Goal: Information Seeking & Learning: Learn about a topic

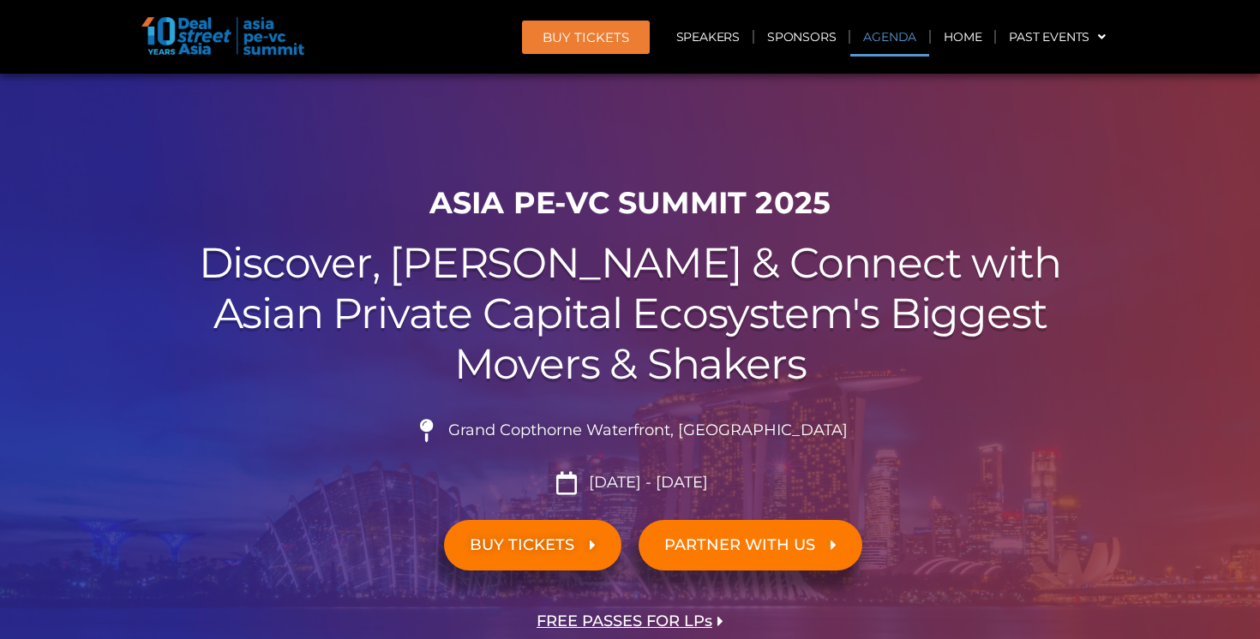
click at [890, 36] on link "Agenda" at bounding box center [889, 36] width 79 height 39
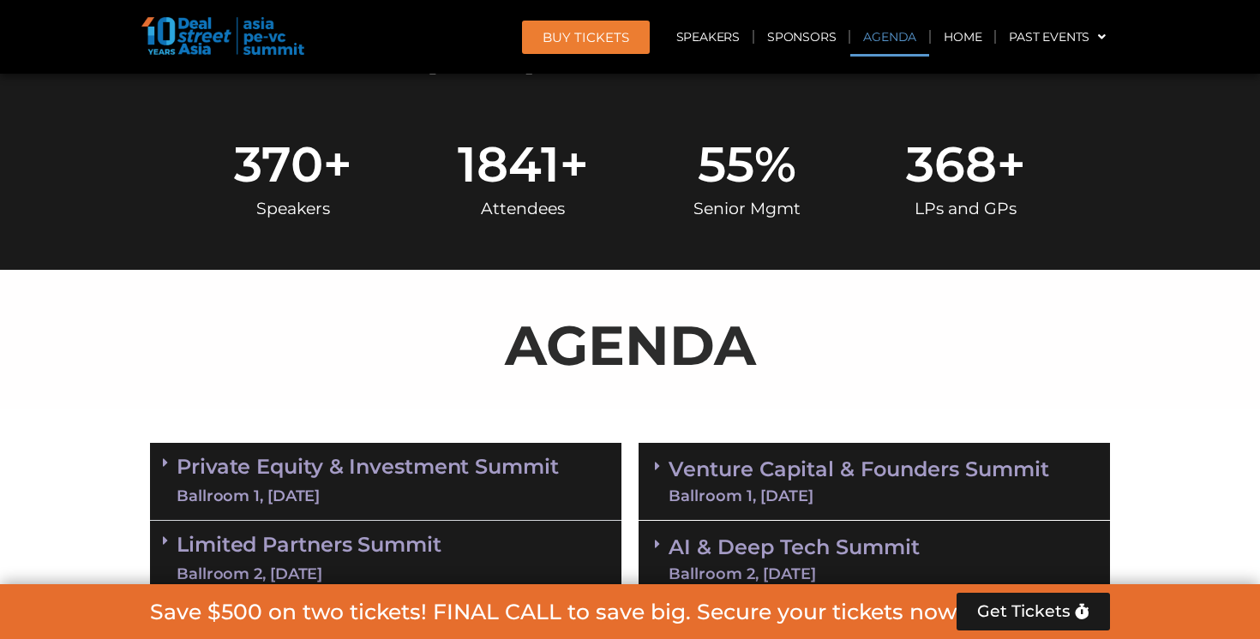
scroll to position [896, 0]
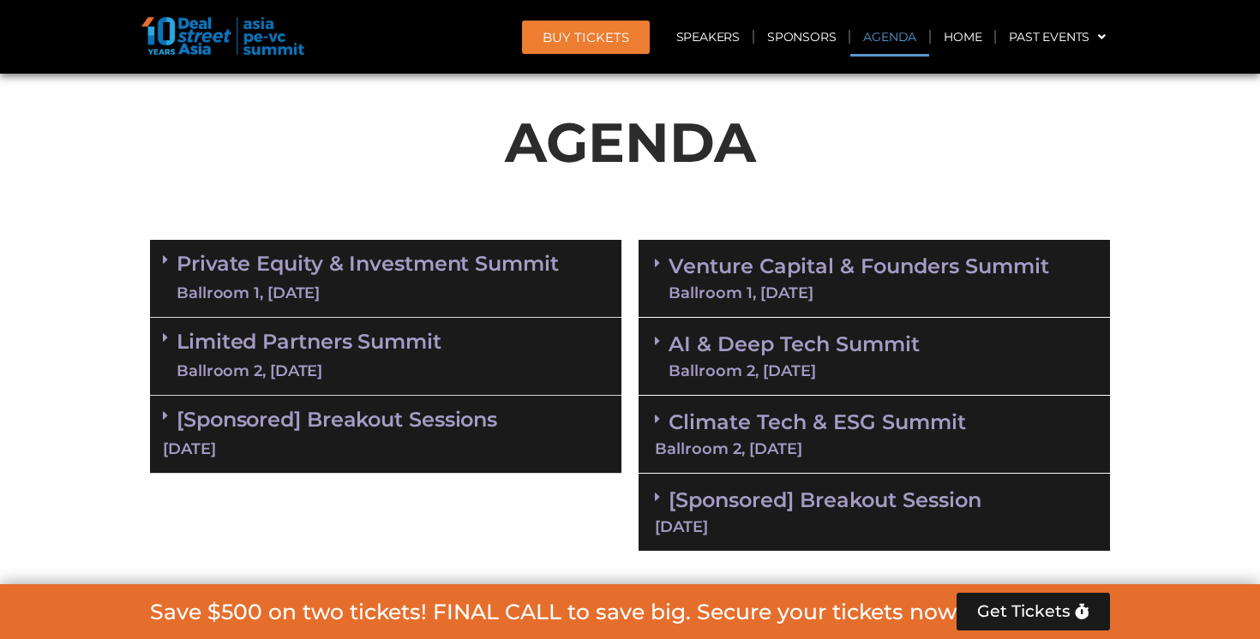
click at [482, 267] on link "Private Equity & Investment Summit Ballroom 1, [DATE]" at bounding box center [368, 278] width 382 height 51
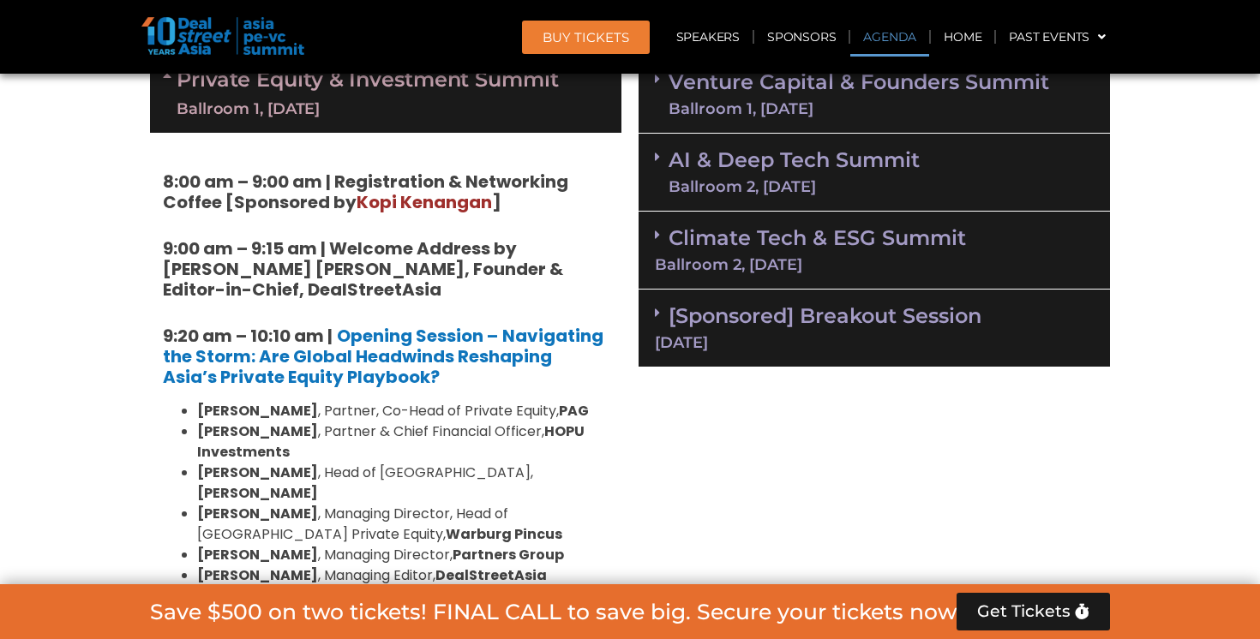
scroll to position [1082, 0]
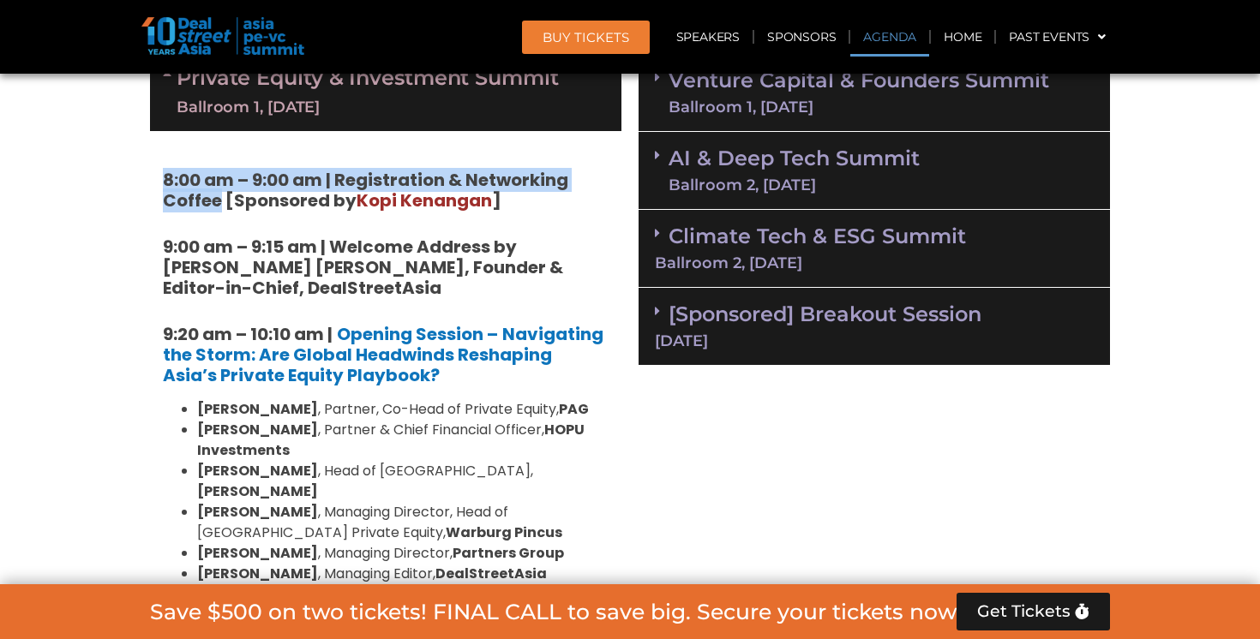
drag, startPoint x: 222, startPoint y: 200, endPoint x: 155, endPoint y: 186, distance: 68.3
copy strong "8:00 am – 9:00 am | Registration & Networking Coffee"
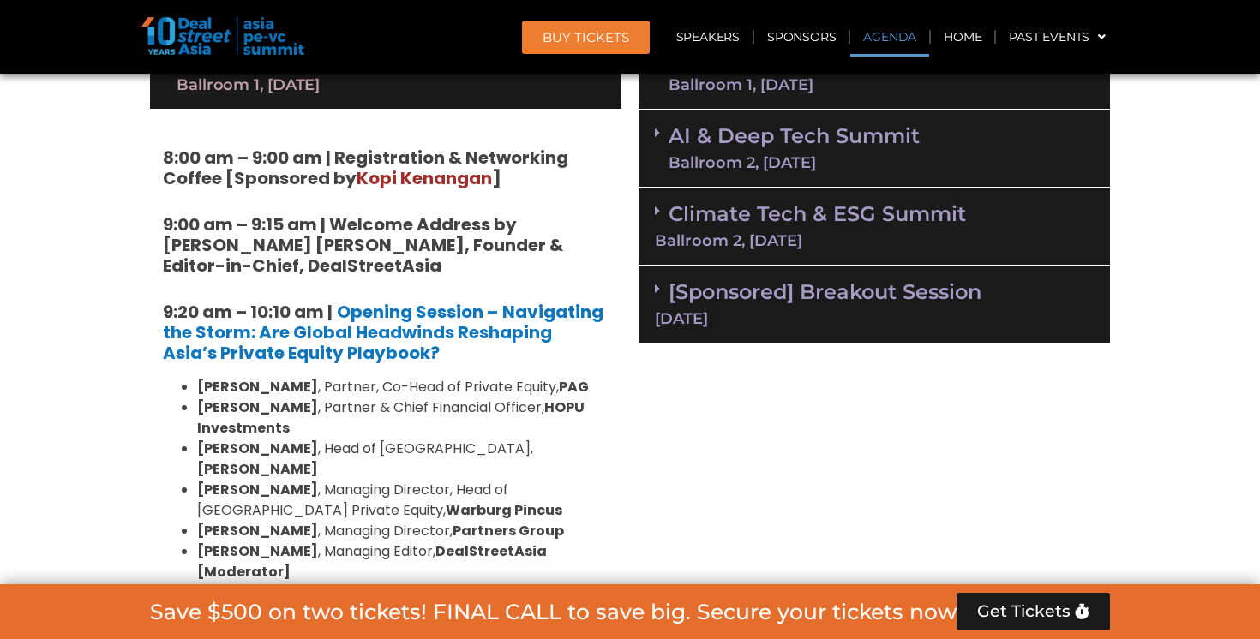
scroll to position [955, 0]
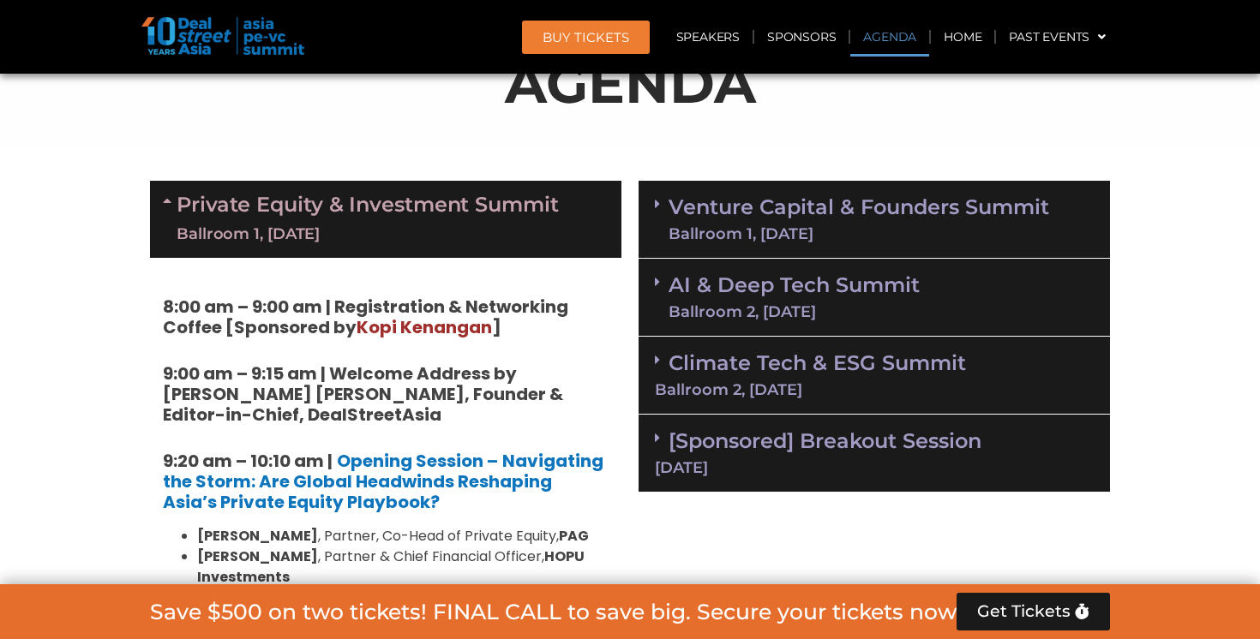
click at [364, 235] on div "Ballroom 1, [DATE]" at bounding box center [368, 234] width 382 height 21
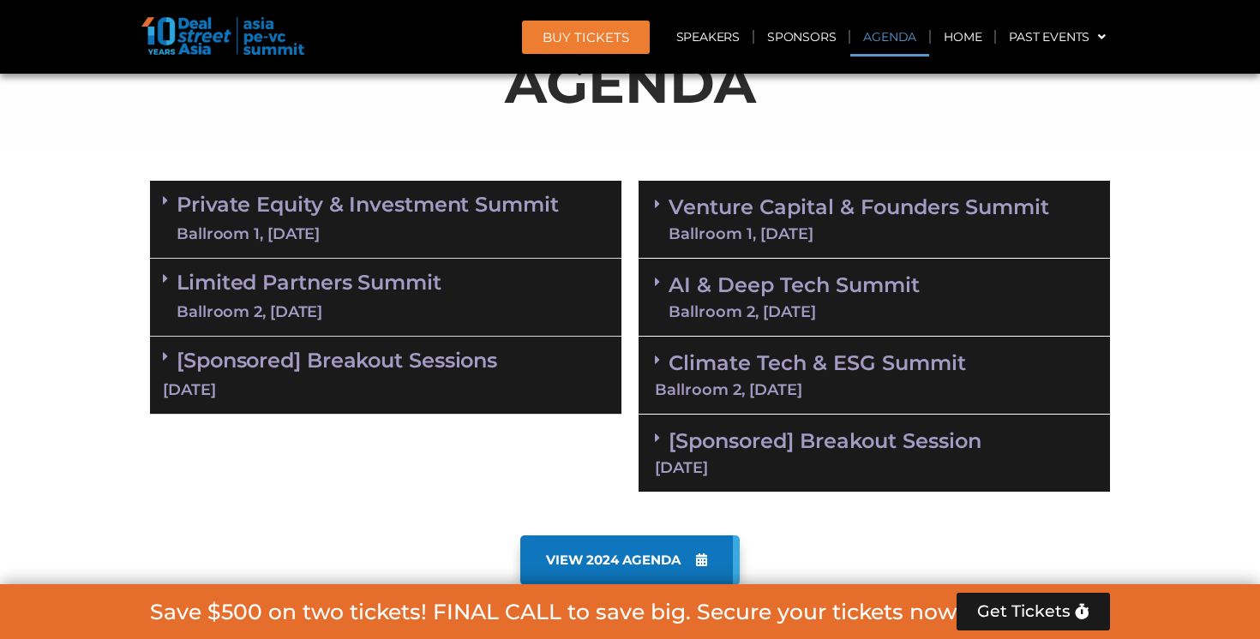
click at [330, 307] on div "Ballroom 2, [DATE]" at bounding box center [309, 312] width 265 height 21
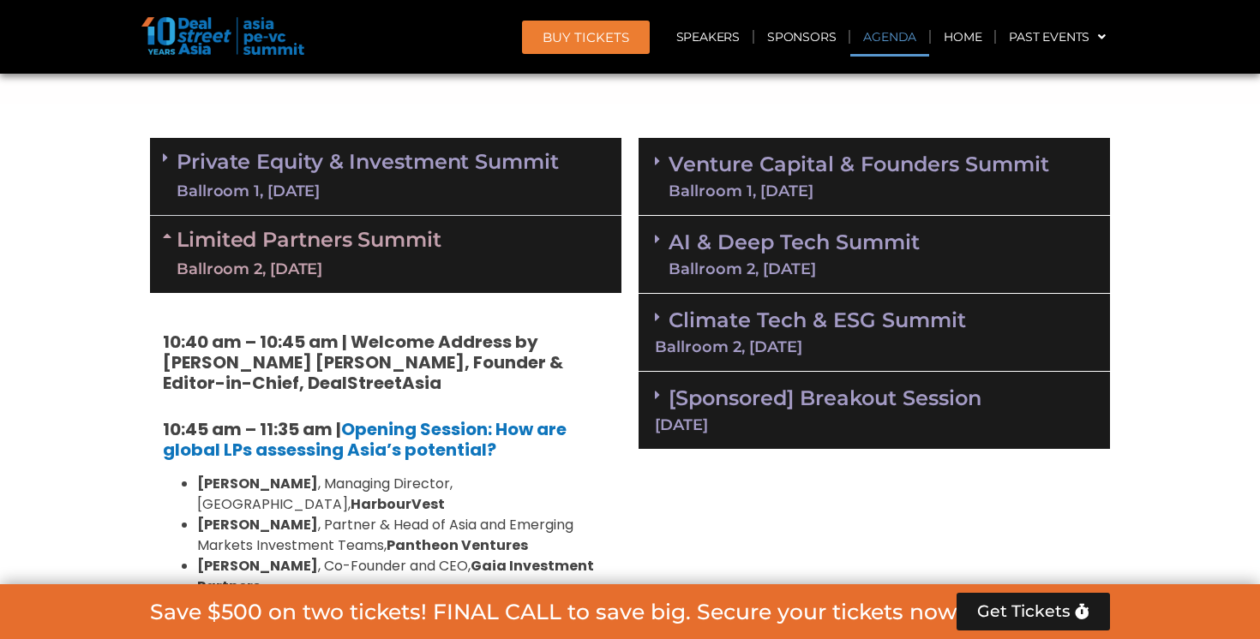
scroll to position [997, 0]
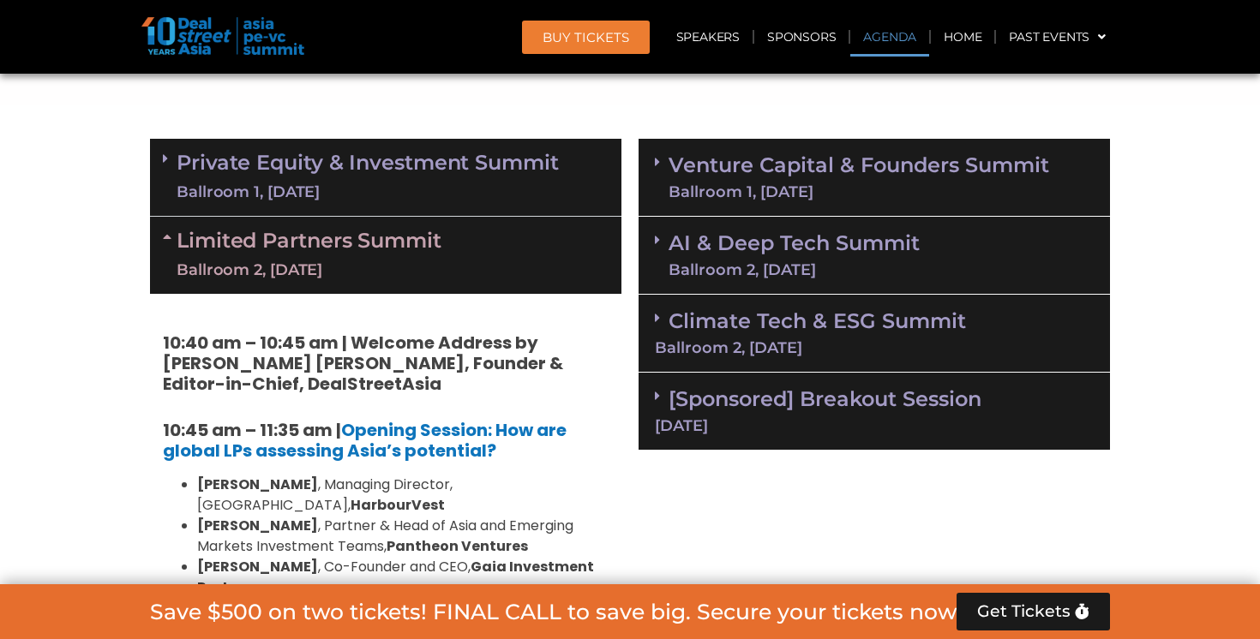
click at [337, 168] on link "Private Equity & Investment Summit Ballroom 1, [DATE]" at bounding box center [368, 177] width 382 height 51
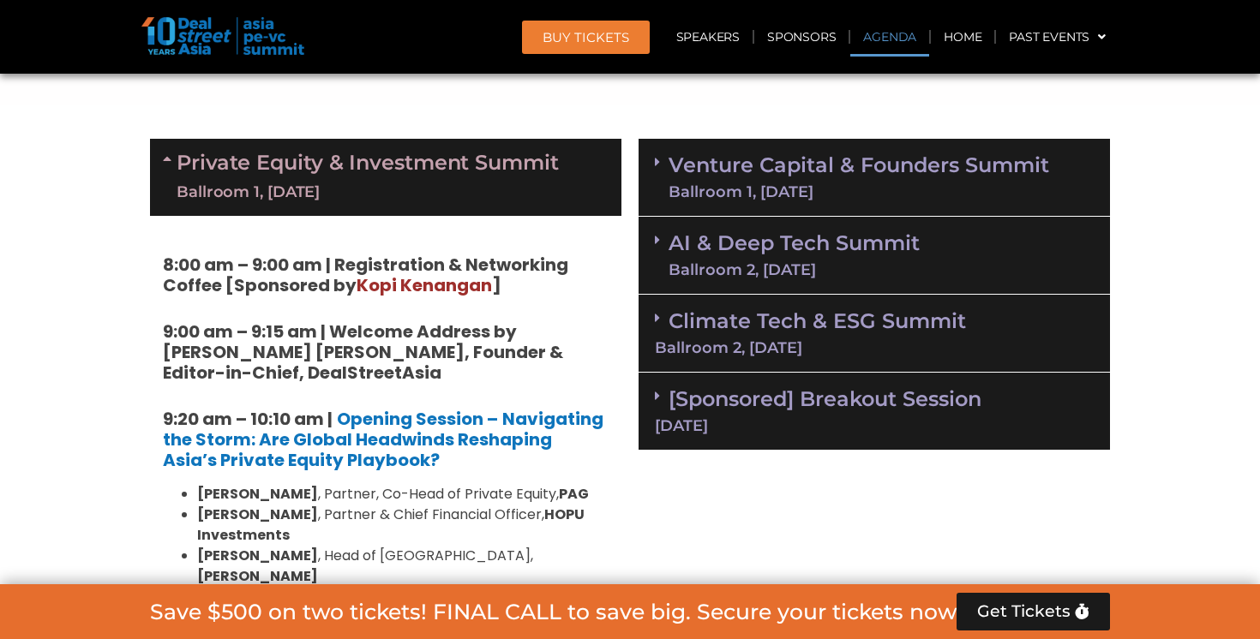
click at [337, 168] on link "Private Equity & Investment Summit Ballroom 1, [DATE]" at bounding box center [368, 177] width 382 height 51
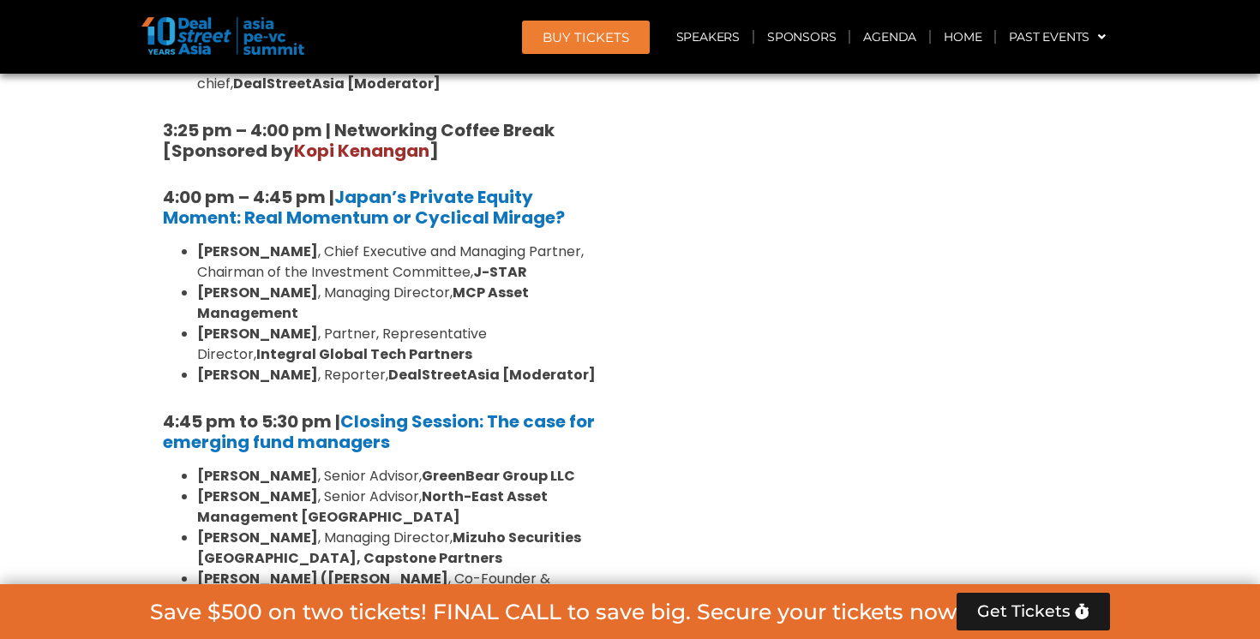
scroll to position [2917, 0]
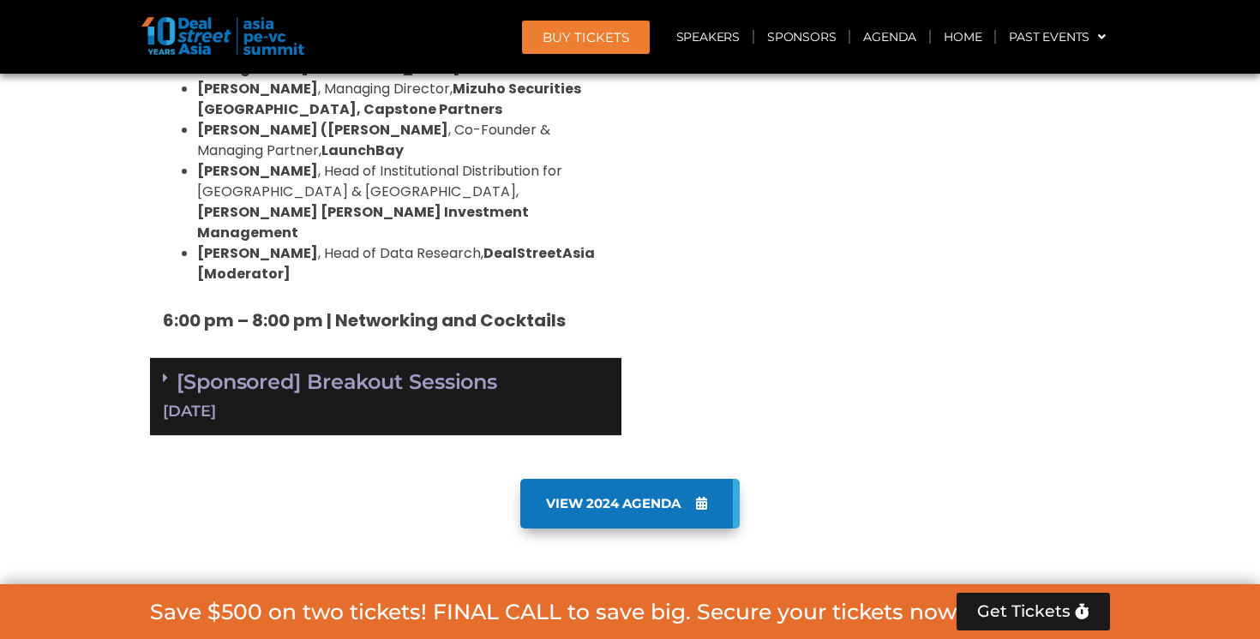
click at [257, 358] on div "[Sponsored] Breakout Sessions [DATE]" at bounding box center [385, 397] width 471 height 78
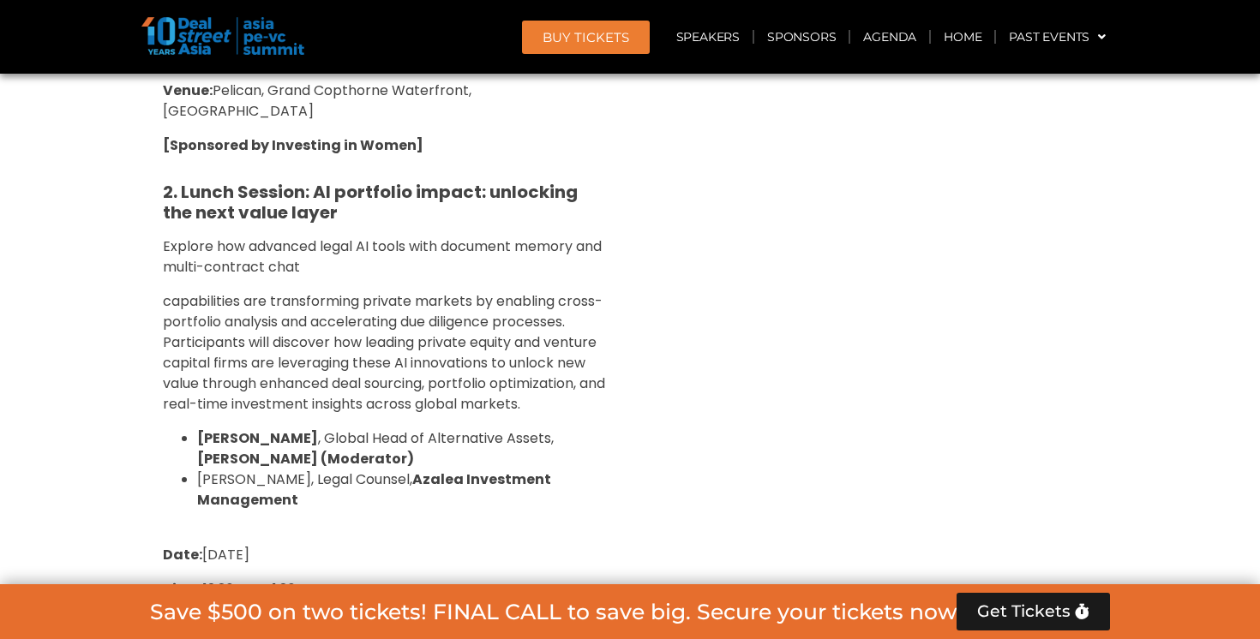
scroll to position [3612, 0]
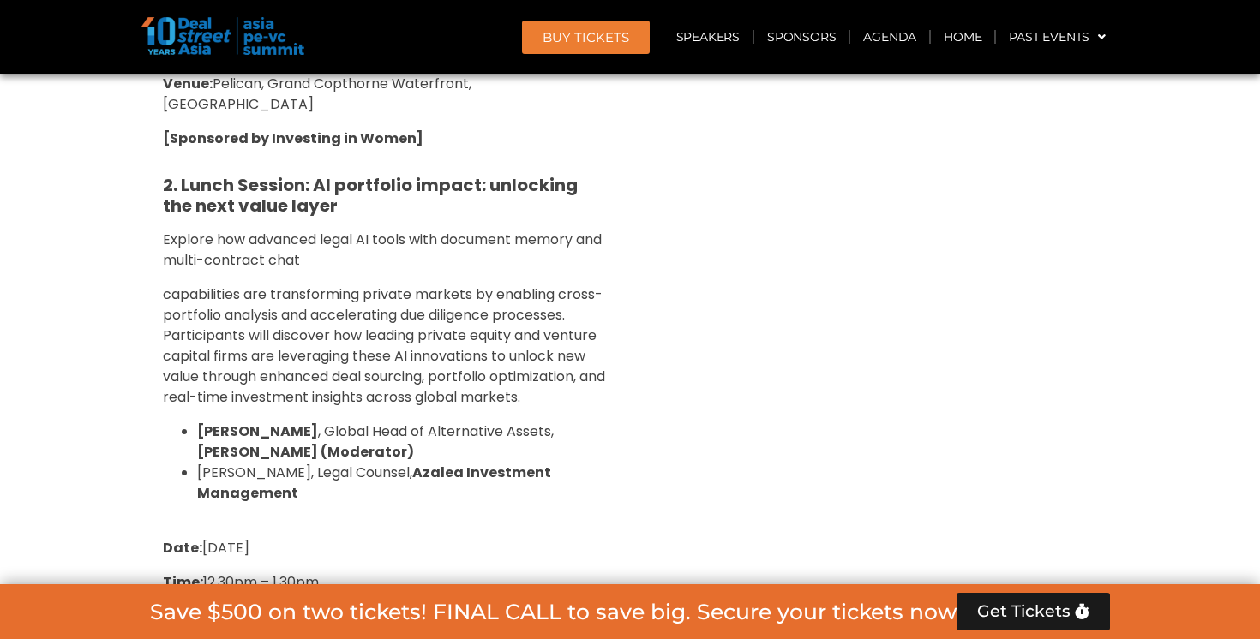
drag, startPoint x: 557, startPoint y: 455, endPoint x: 157, endPoint y: 381, distance: 407.2
click at [157, 381] on div "1. Breakfast Session: Reimagining VC in SEA: Investing in Women-Led and Gender-…" at bounding box center [385, 495] width 471 height 1510
copy div "Date: [DATE] Time: 12.30pm – 1.30pm Venue: [GEOGRAPHIC_DATA], [GEOGRAPHIC_DATA]"
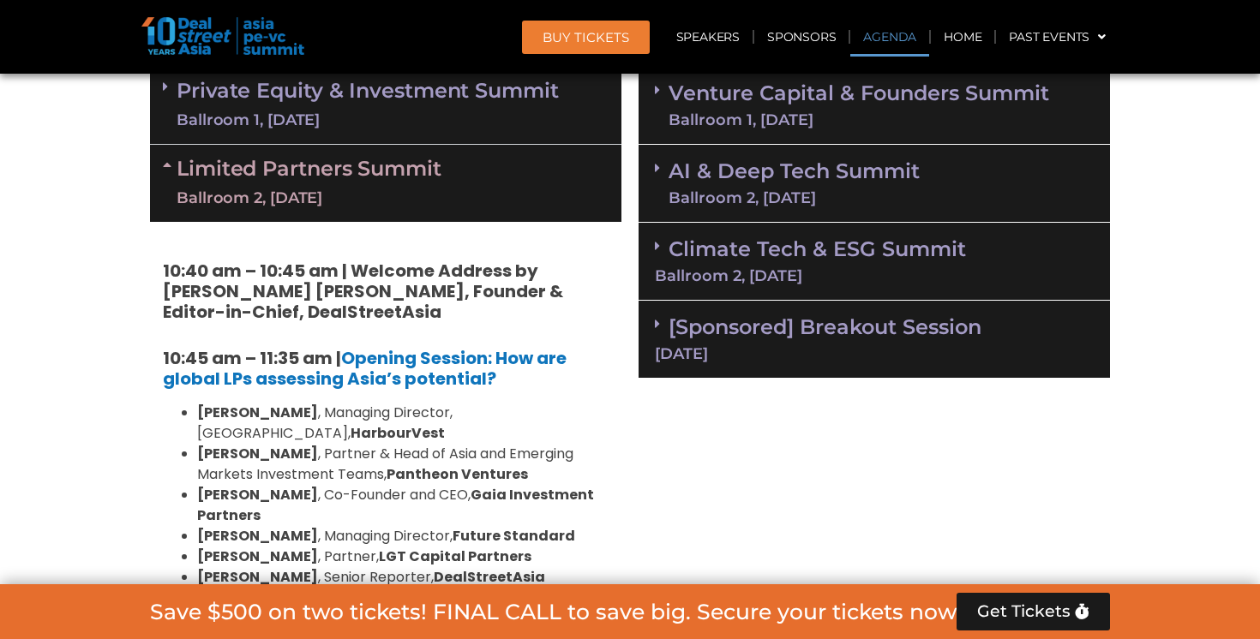
scroll to position [1065, 0]
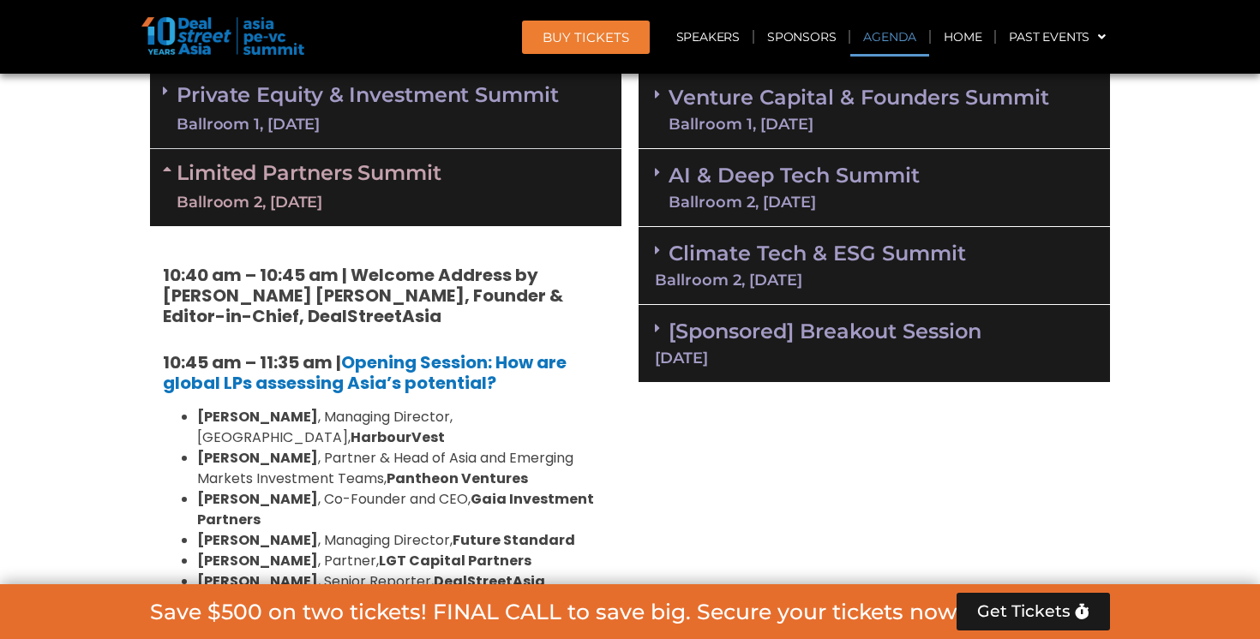
click at [290, 210] on div "Ballroom 2, [DATE]" at bounding box center [309, 202] width 265 height 21
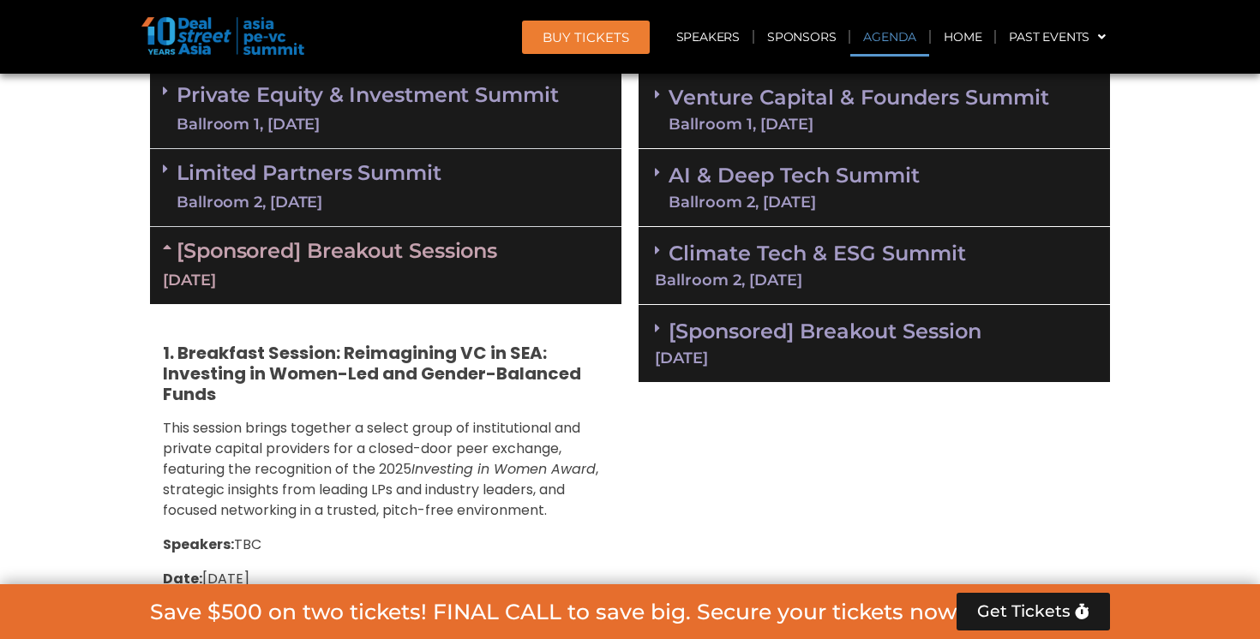
click at [309, 85] on link "Private Equity & Investment Summit Ballroom 1, [DATE]" at bounding box center [368, 109] width 382 height 51
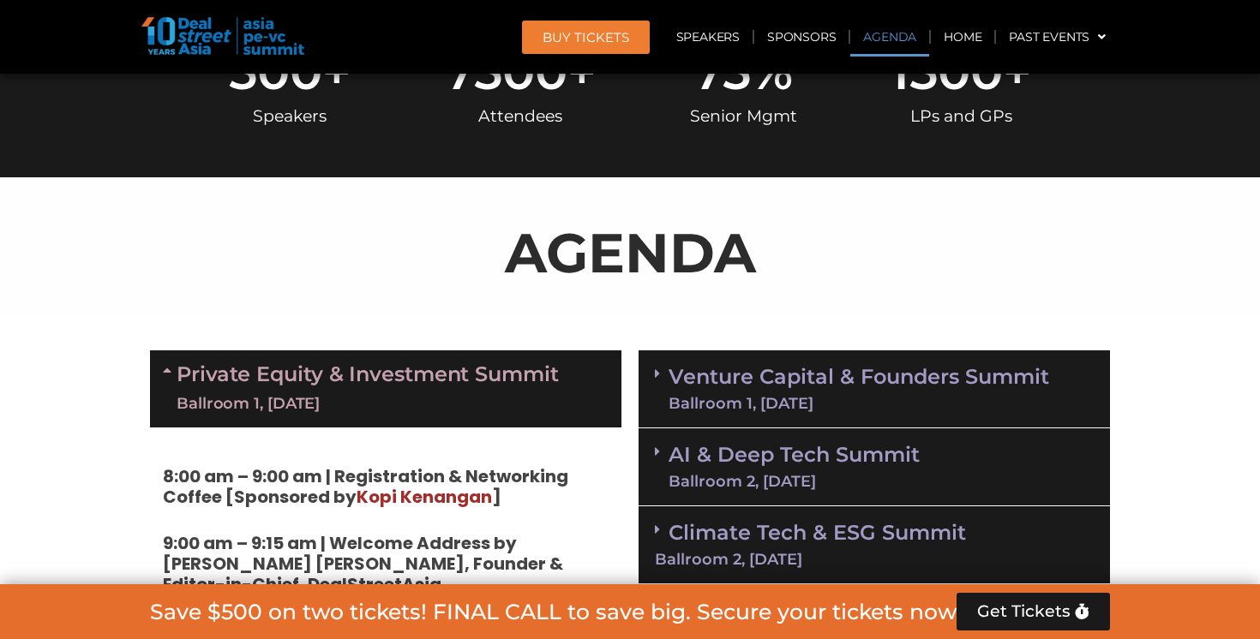
scroll to position [784, 0]
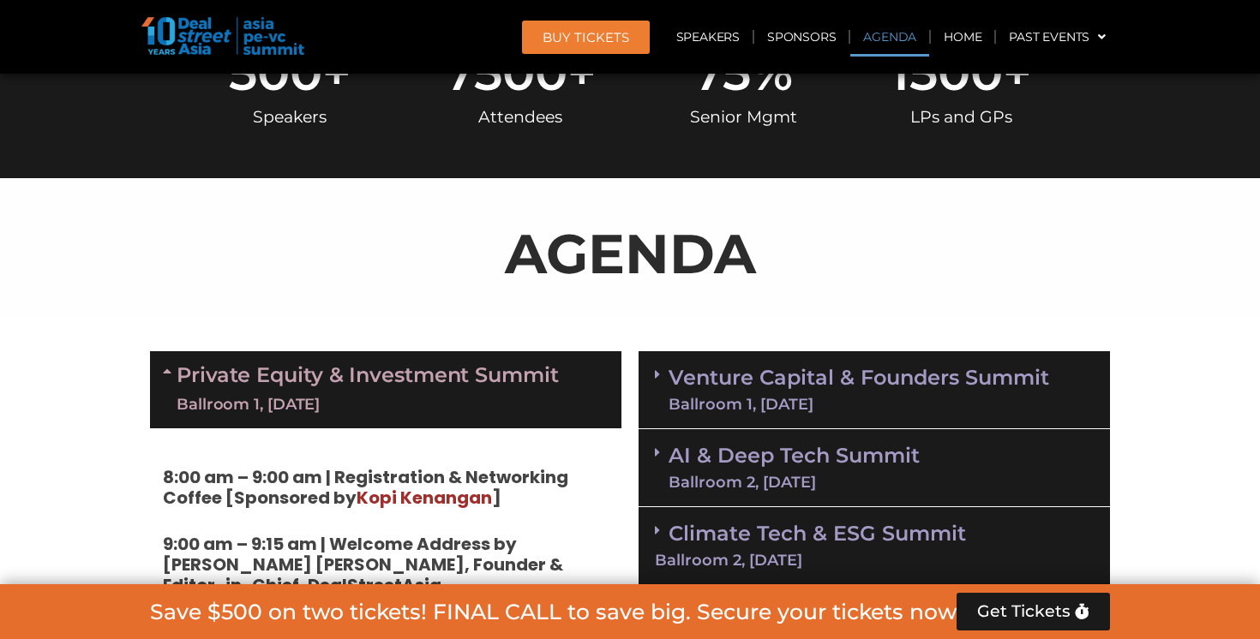
click at [269, 391] on link "Private Equity & Investment Summit Ballroom 1, [DATE]" at bounding box center [368, 389] width 382 height 51
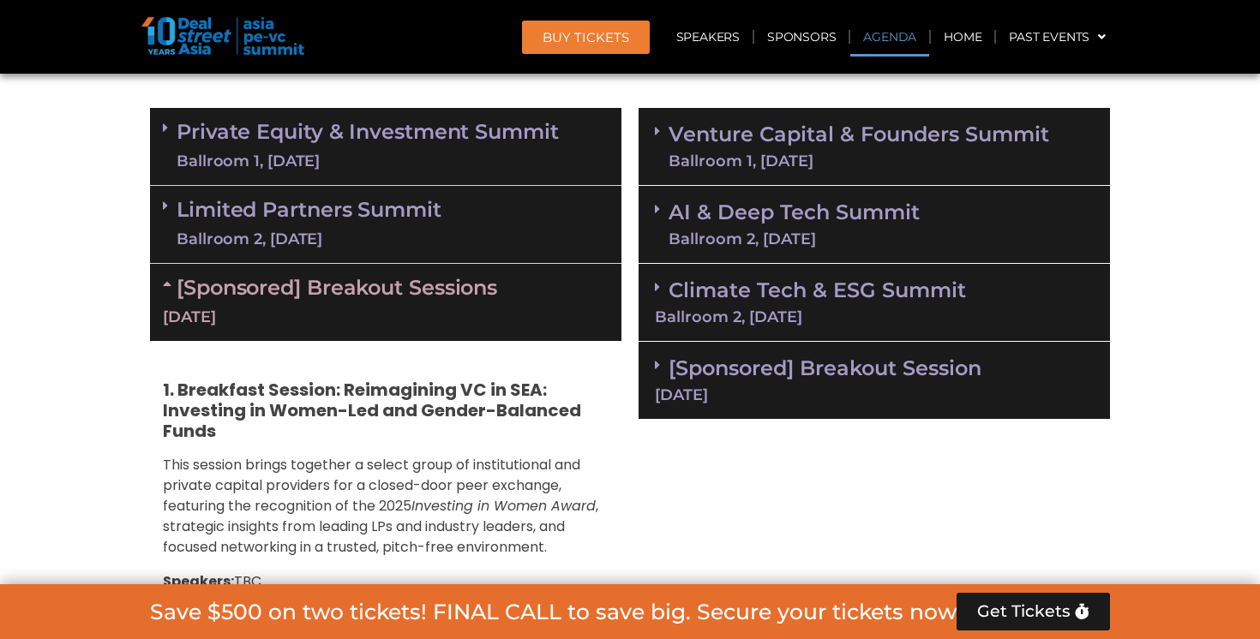
scroll to position [1033, 0]
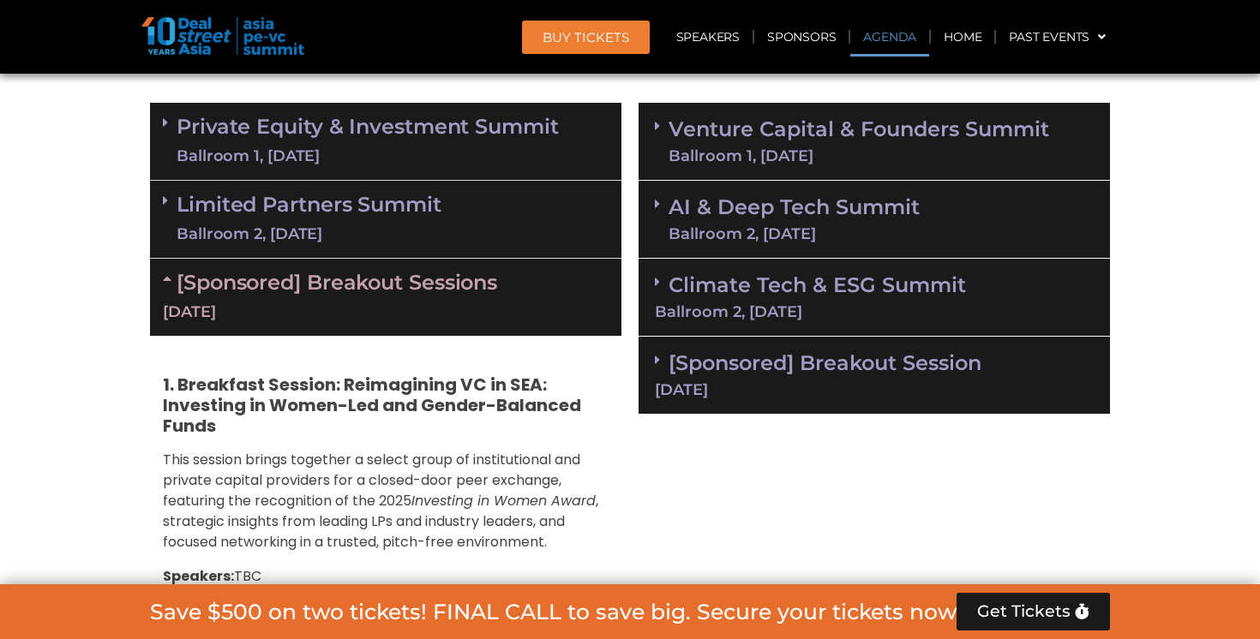
click at [225, 286] on link "[Sponsored] Breakout Sessions [DATE]" at bounding box center [386, 296] width 446 height 53
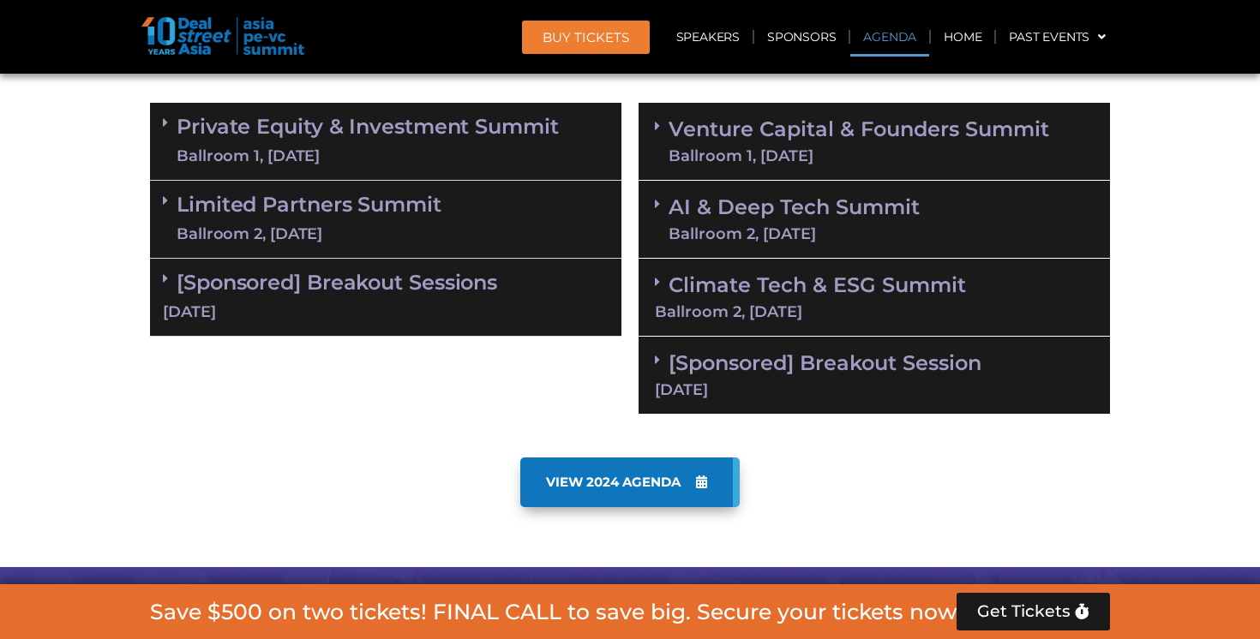
click at [315, 116] on link "Private Equity & Investment Summit Ballroom 1, [DATE]" at bounding box center [368, 141] width 382 height 51
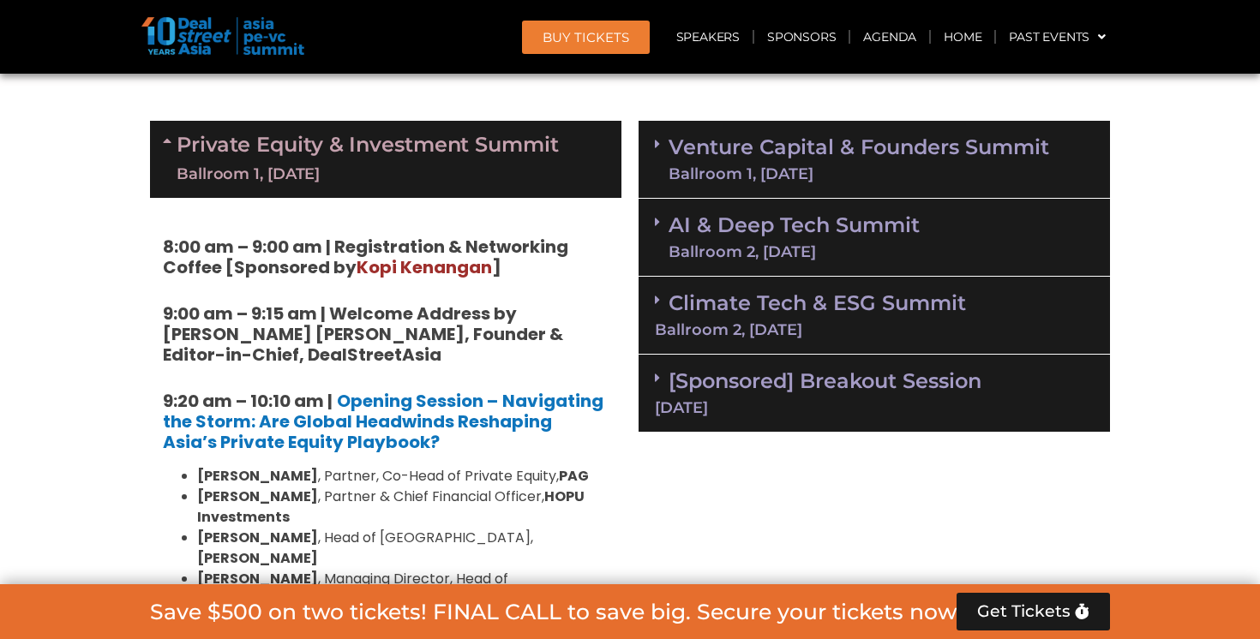
scroll to position [920, 0]
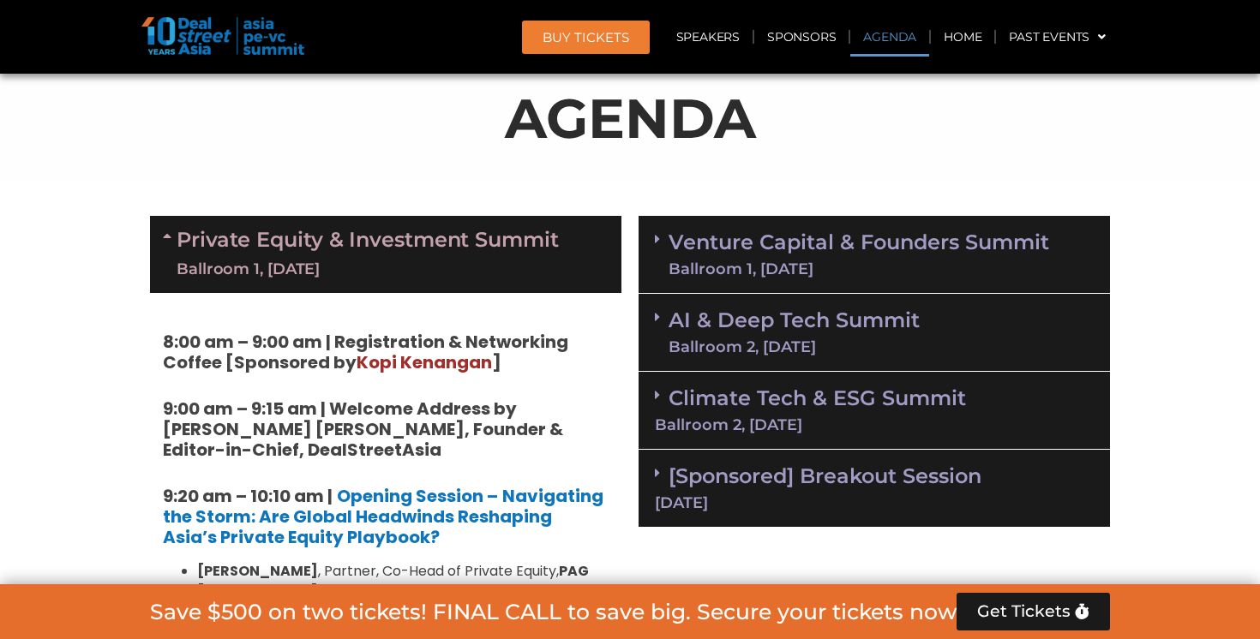
click at [321, 237] on link "Private Equity & Investment Summit Ballroom 1, [DATE]" at bounding box center [368, 254] width 382 height 51
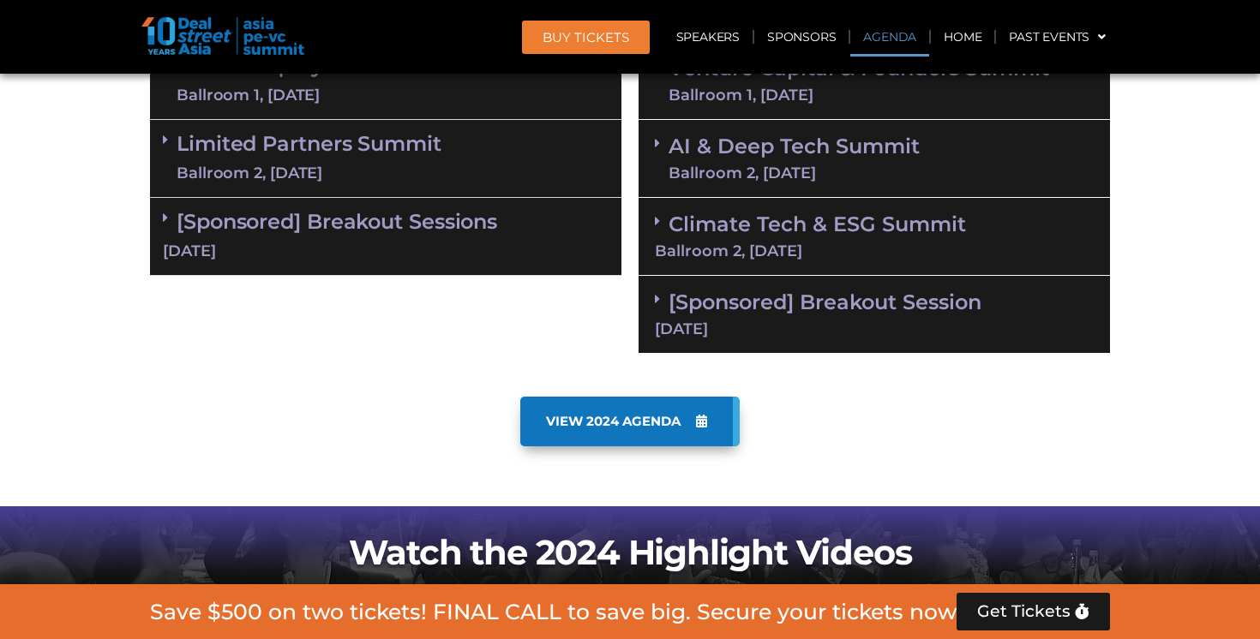
scroll to position [1125, 0]
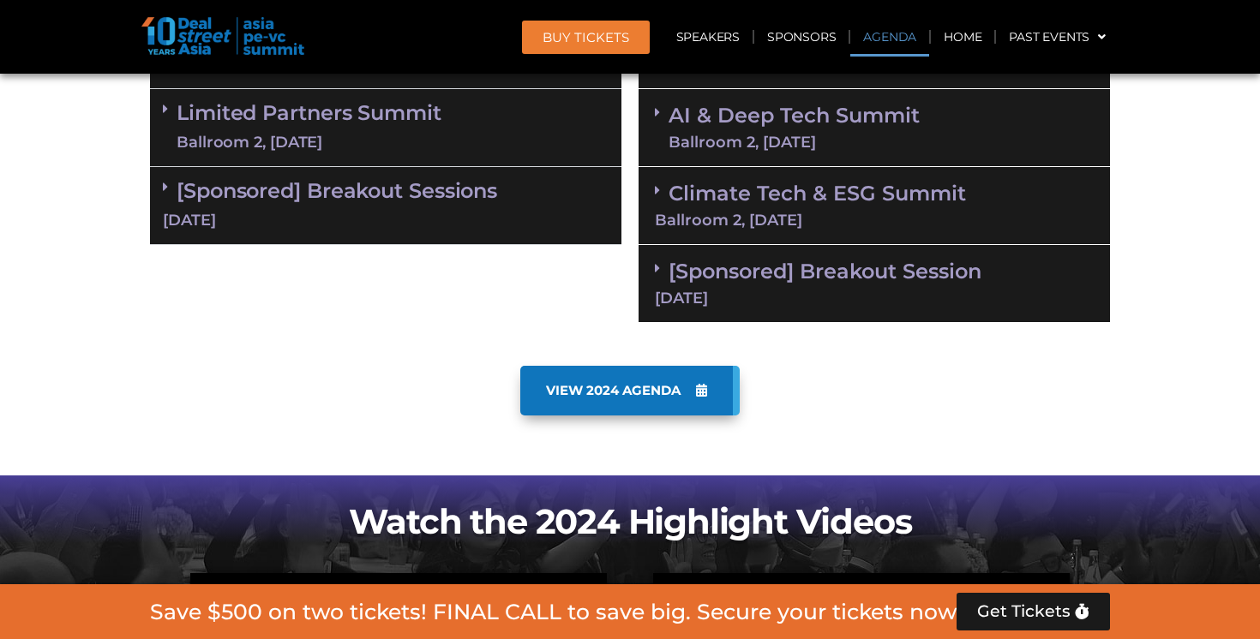
click at [358, 125] on link "Limited Partners [GEOGRAPHIC_DATA] 2, [DATE]" at bounding box center [309, 127] width 265 height 51
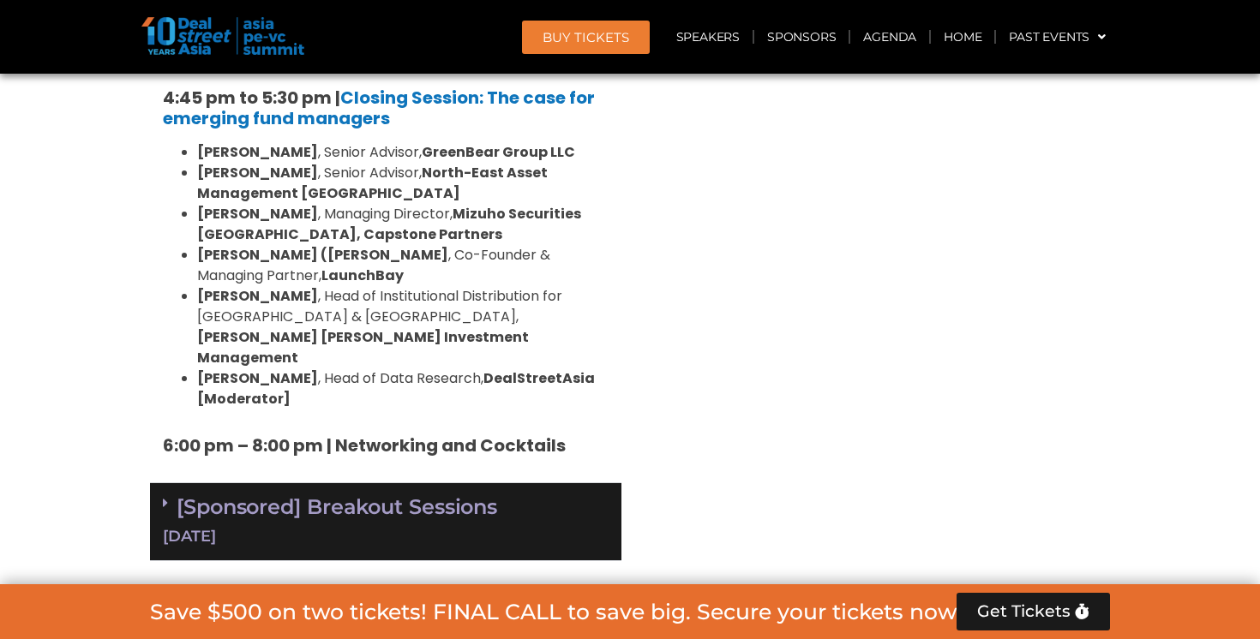
scroll to position [2547, 0]
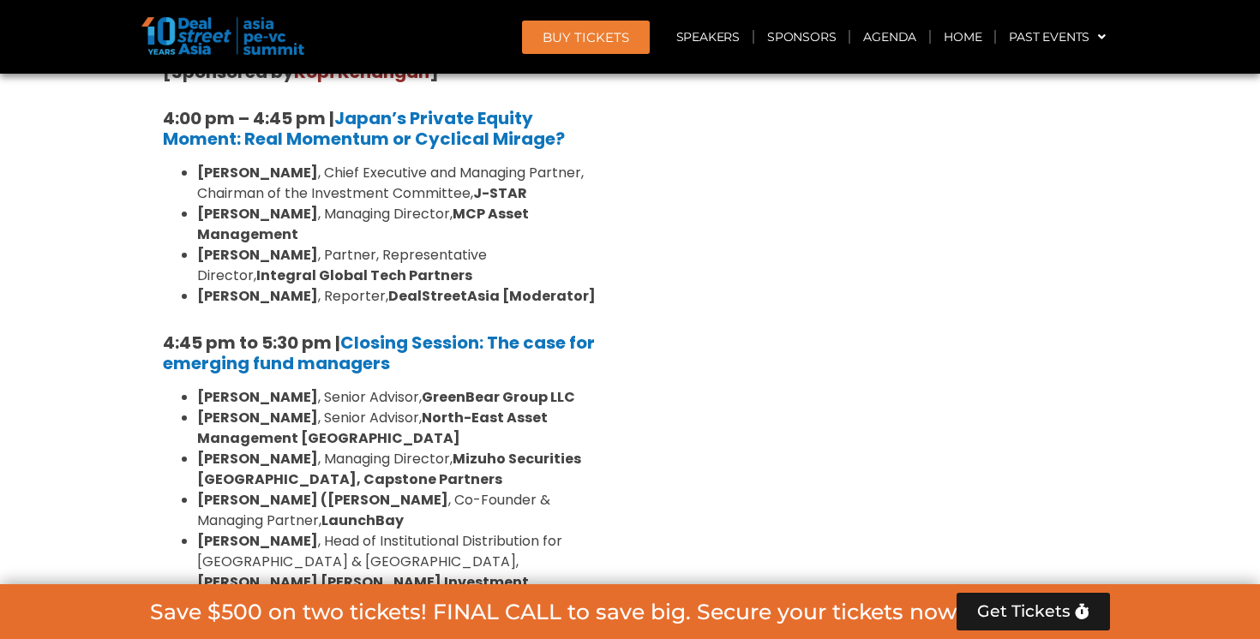
click at [207, 23] on img at bounding box center [222, 36] width 163 height 38
click at [268, 45] on img at bounding box center [222, 36] width 163 height 38
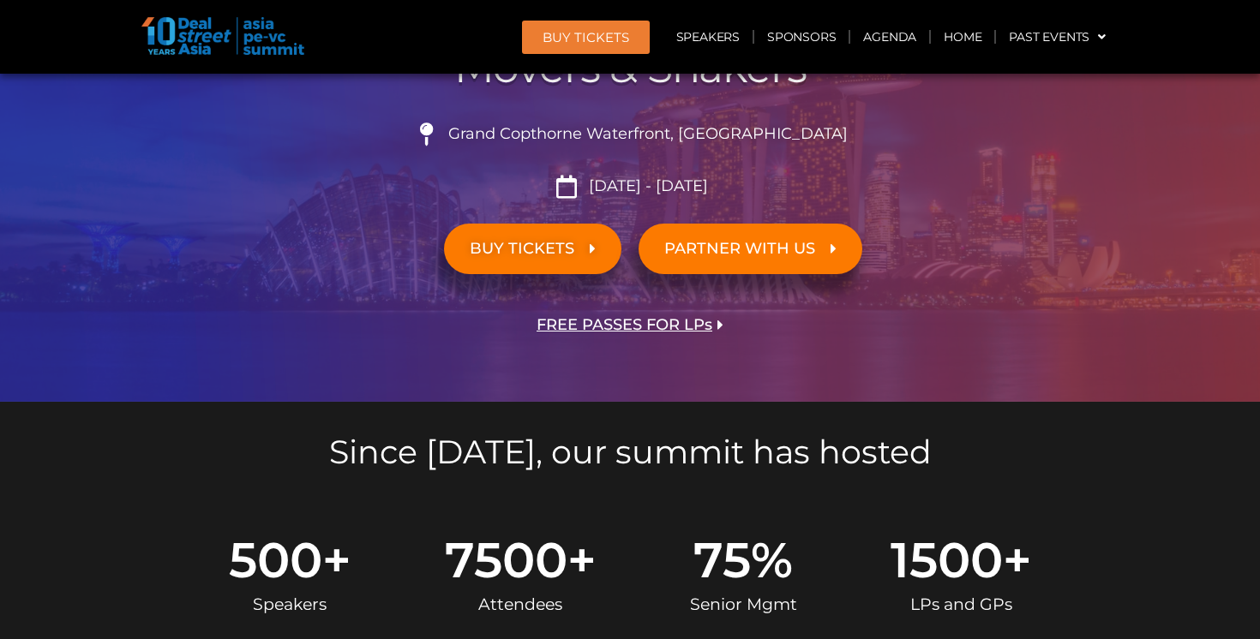
scroll to position [409, 0]
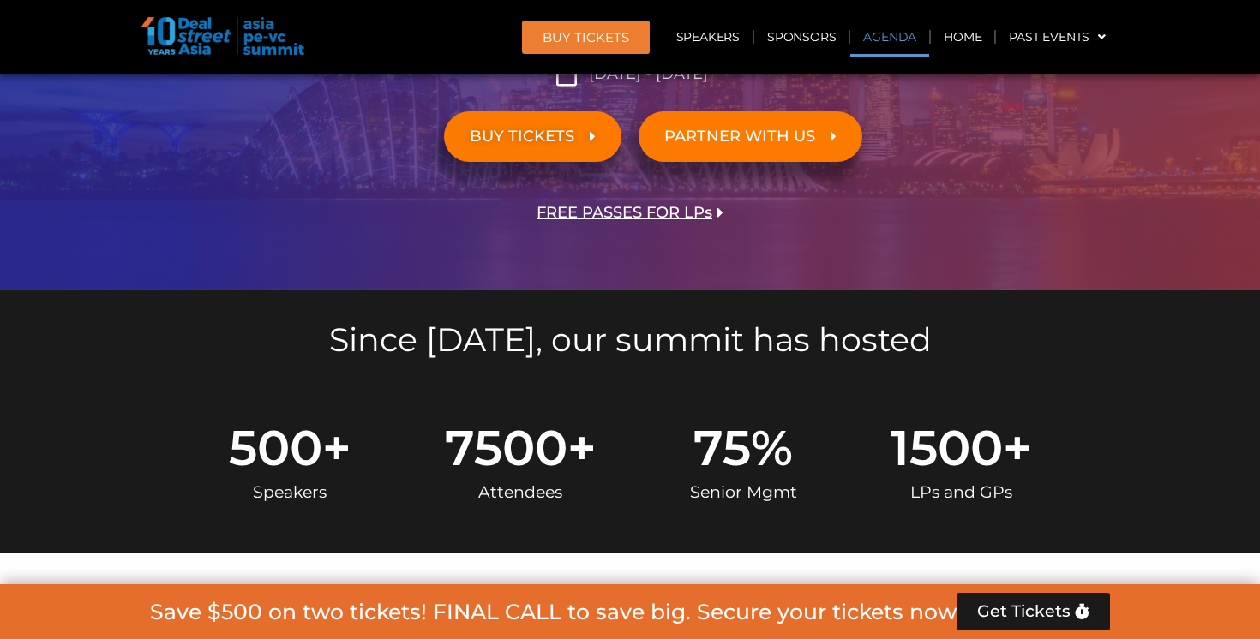
click at [881, 25] on link "Agenda" at bounding box center [889, 36] width 79 height 39
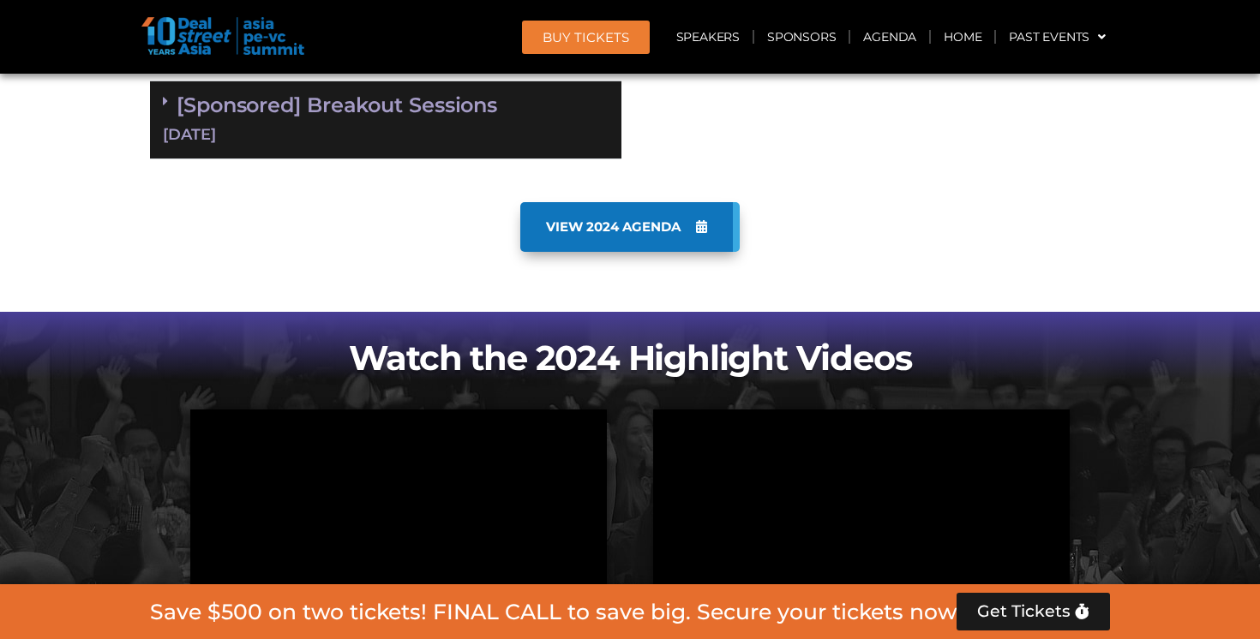
scroll to position [2871, 0]
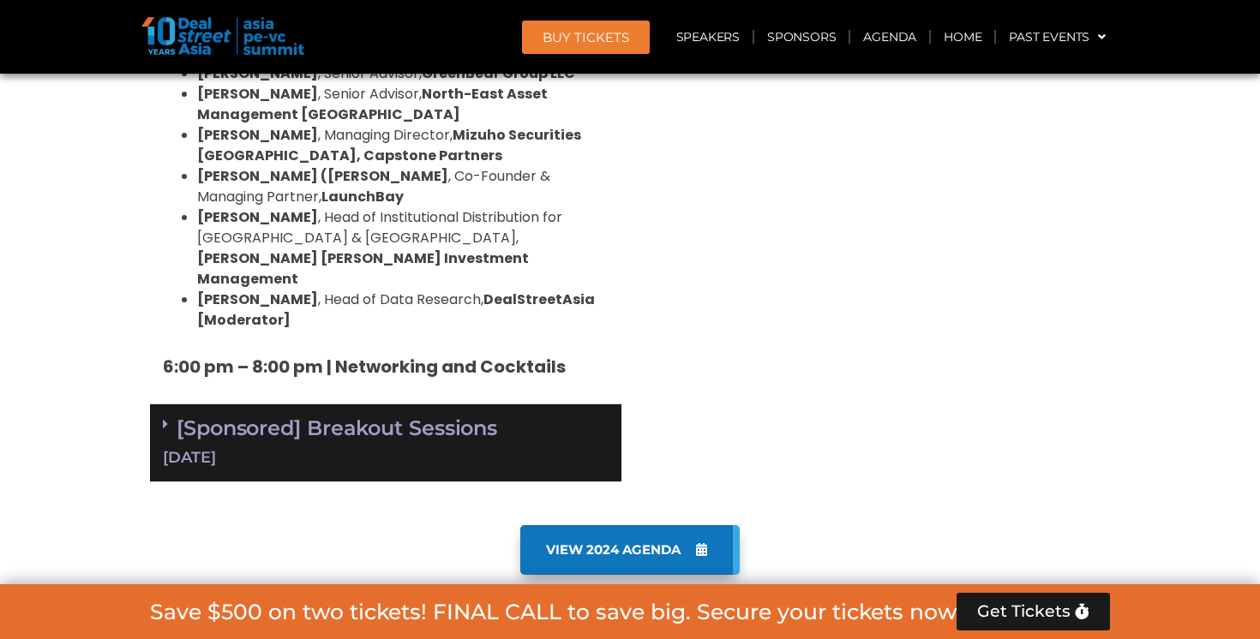
click at [362, 416] on link "[Sponsored] Breakout Sessions [DATE]" at bounding box center [386, 442] width 446 height 53
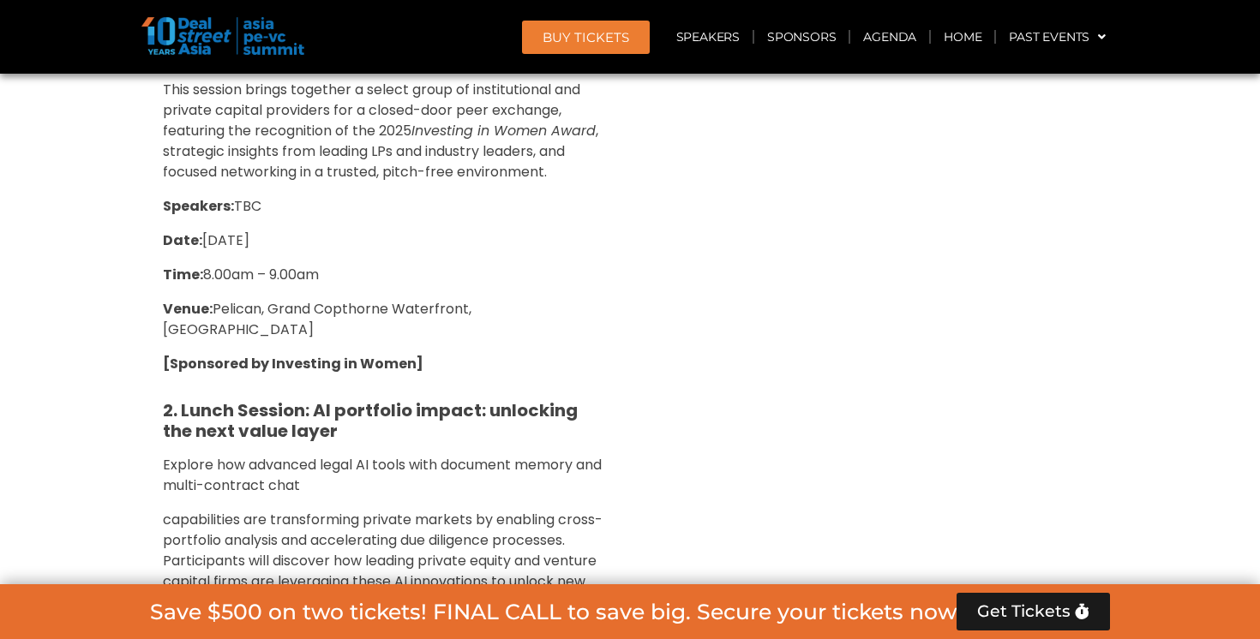
scroll to position [3388, 0]
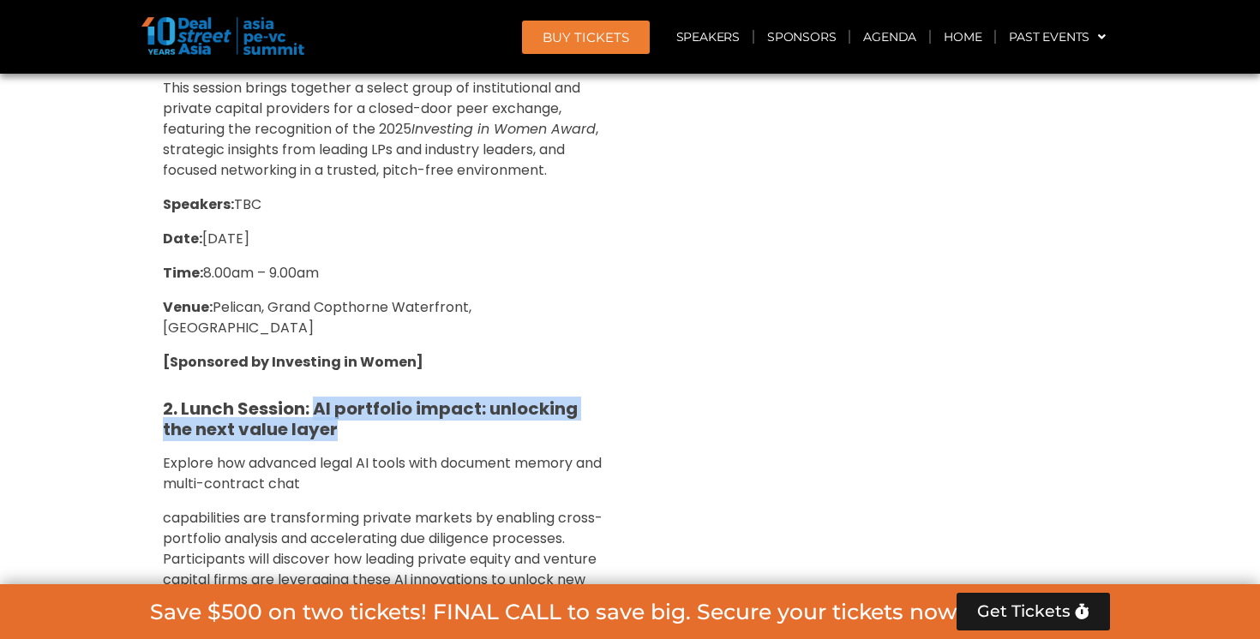
drag, startPoint x: 337, startPoint y: 260, endPoint x: 317, endPoint y: 243, distance: 26.1
click at [318, 399] on h5 "2. Lunch Session: AI portfolio impact: unlocking the next value layer" at bounding box center [386, 419] width 446 height 41
copy strong "AI portfolio impact: unlocking the next value layer"
click at [961, 45] on link "Home" at bounding box center [962, 36] width 63 height 39
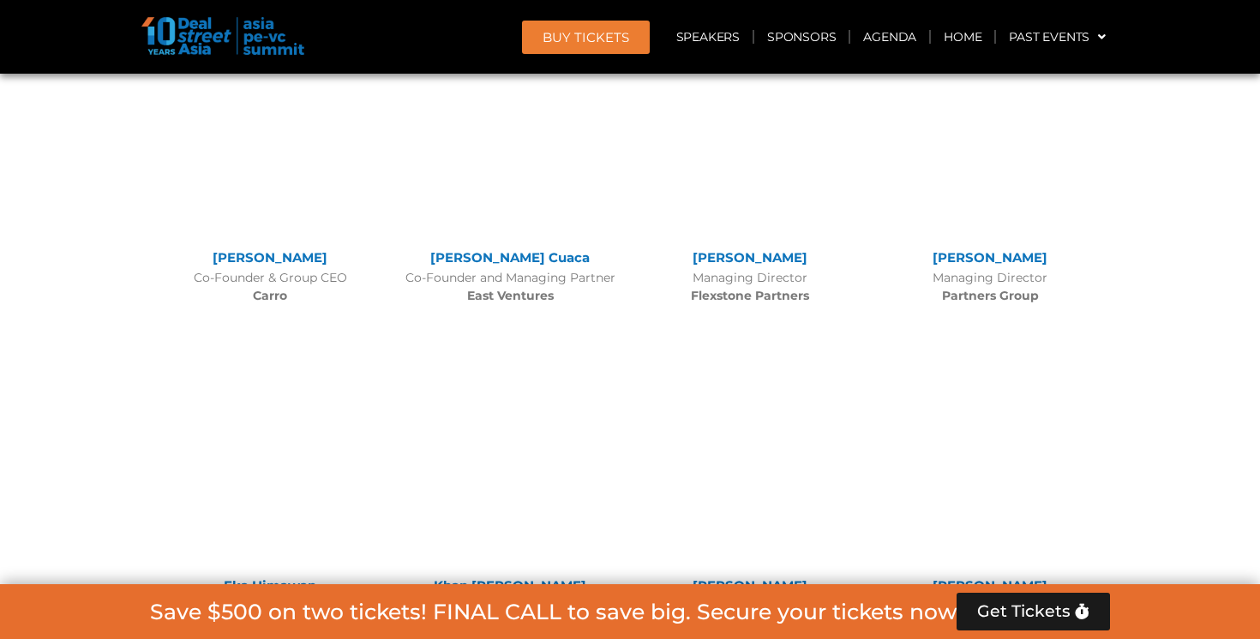
scroll to position [4023, 0]
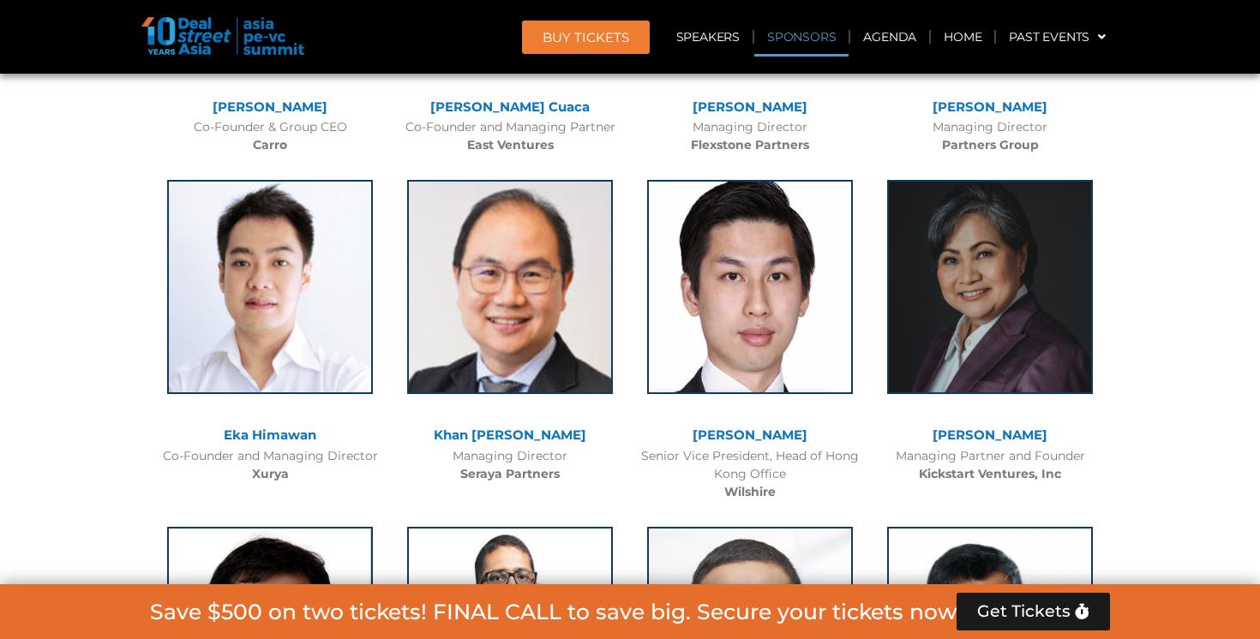
click at [817, 45] on link "Sponsors" at bounding box center [801, 36] width 94 height 39
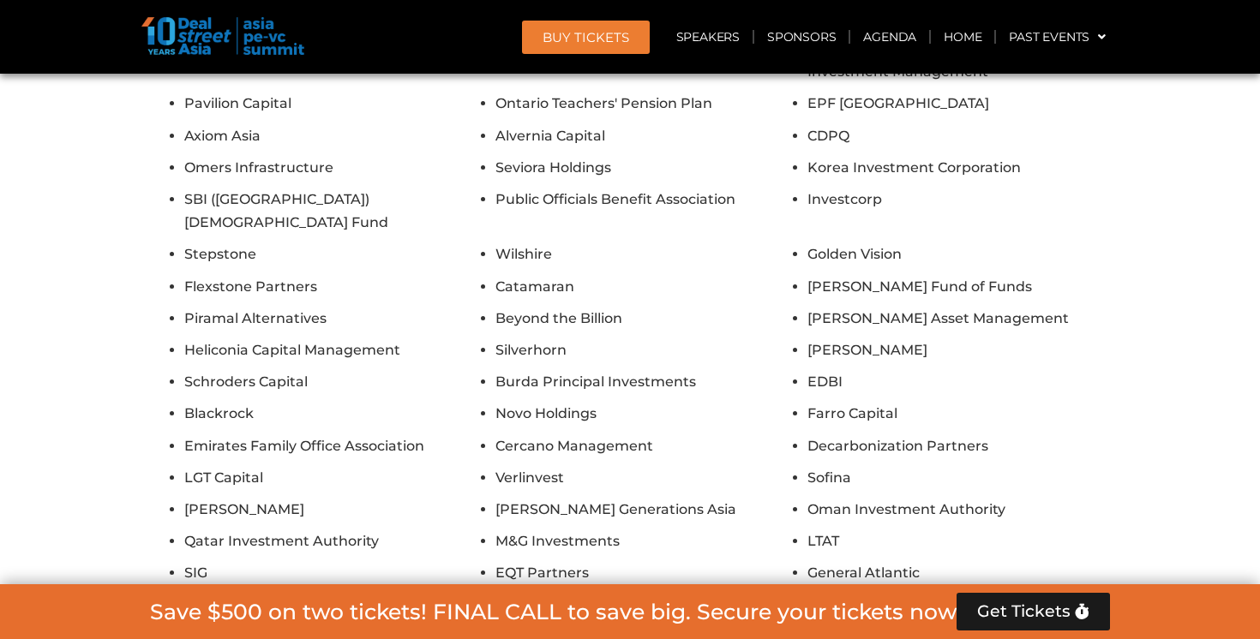
scroll to position [15736, 0]
